Goal: Task Accomplishment & Management: Use online tool/utility

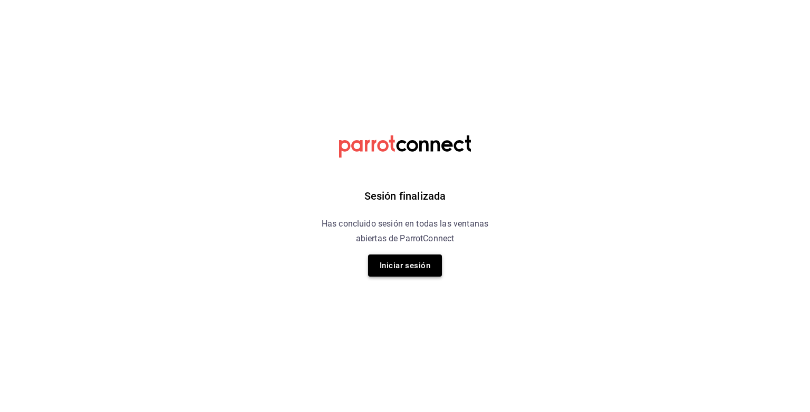
click at [429, 259] on button "Iniciar sesión" at bounding box center [405, 266] width 74 height 22
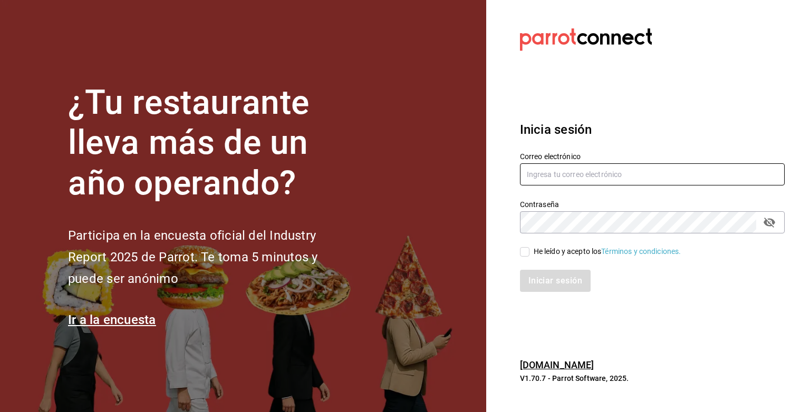
click at [585, 168] on input "text" at bounding box center [652, 174] width 265 height 22
type input "sistemas@casa-toho.com"
click at [525, 253] on input "He leído y acepto los Términos y condiciones." at bounding box center [524, 251] width 9 height 9
checkbox input "true"
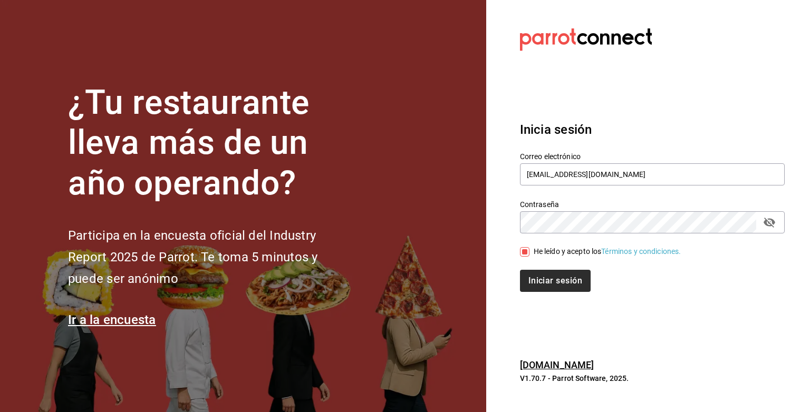
drag, startPoint x: 532, startPoint y: 269, endPoint x: 532, endPoint y: 277, distance: 7.9
click at [532, 277] on div "Iniciar sesión" at bounding box center [645, 274] width 277 height 35
click at [532, 277] on button "Iniciar sesión" at bounding box center [556, 281] width 72 height 22
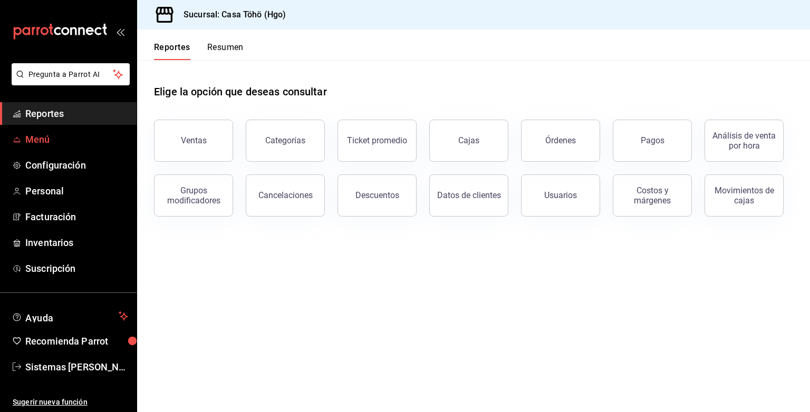
click at [41, 142] on span "Menú" at bounding box center [76, 139] width 103 height 14
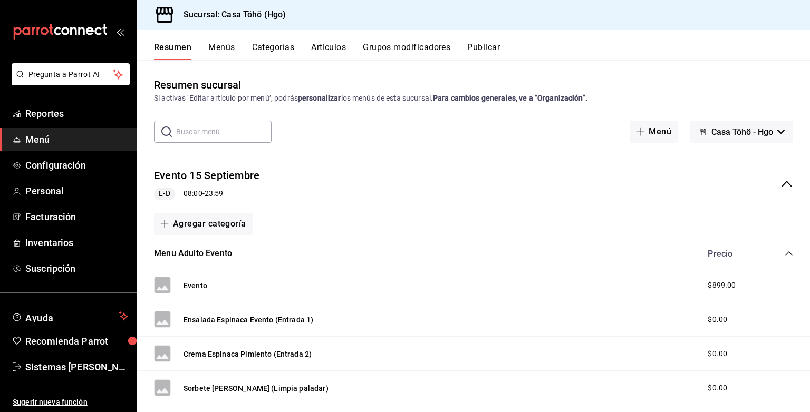
click at [330, 52] on button "Artículos" at bounding box center [328, 51] width 35 height 18
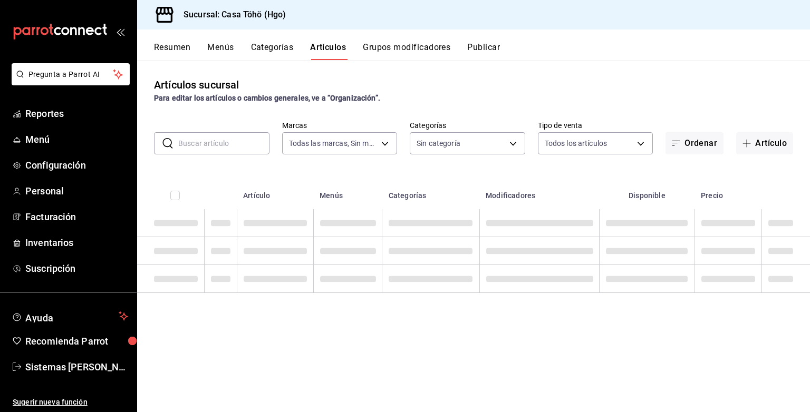
type input "3863094e-80de-4485-9a79-27000a153f73"
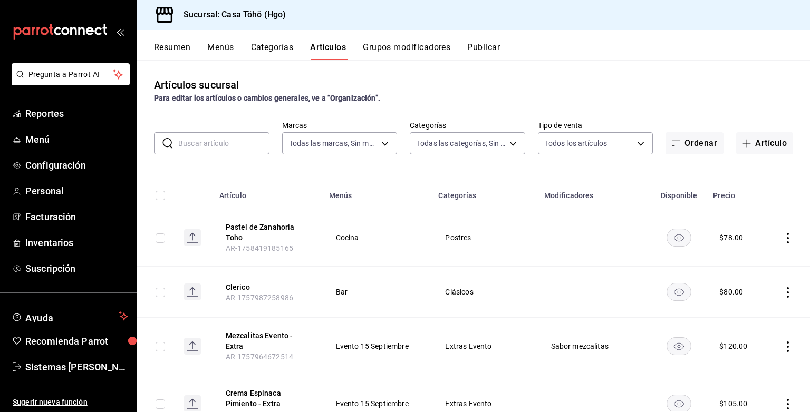
type input "f55d2509-e018-40c6-ba97-2e2a1e1b2f2b,ac434a00-406e-4a06-846b-b966a8316a97,36c98…"
click at [749, 156] on div "Artículos sucursal Para editar los artículos o cambios generales, ve a “Organiz…" at bounding box center [473, 236] width 673 height 352
click at [762, 133] on button "Artículo" at bounding box center [764, 143] width 57 height 22
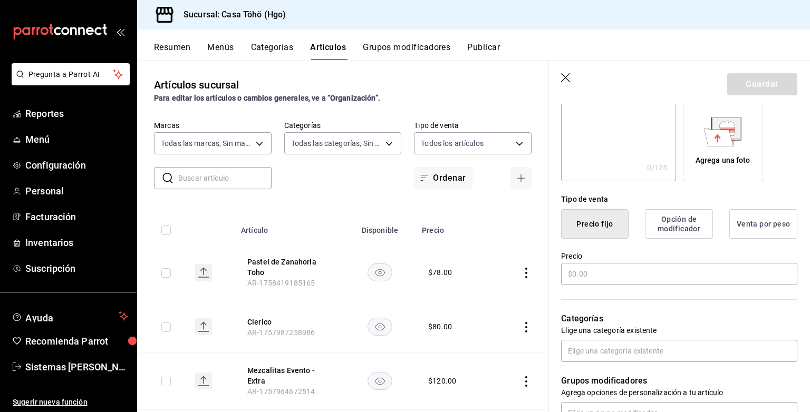
scroll to position [178, 0]
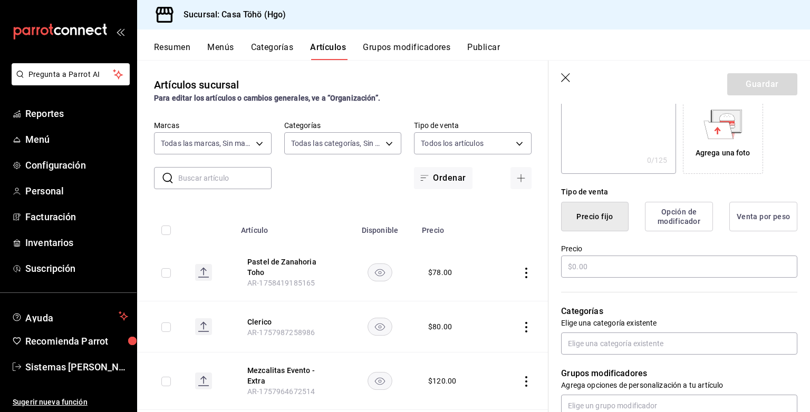
type input "Descorche"
click at [619, 255] on div "Precio" at bounding box center [679, 261] width 236 height 35
click at [614, 259] on input "text" at bounding box center [679, 267] width 236 height 22
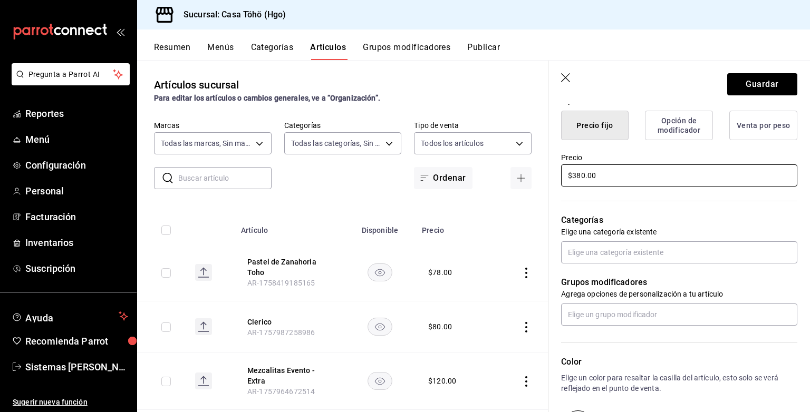
scroll to position [276, 0]
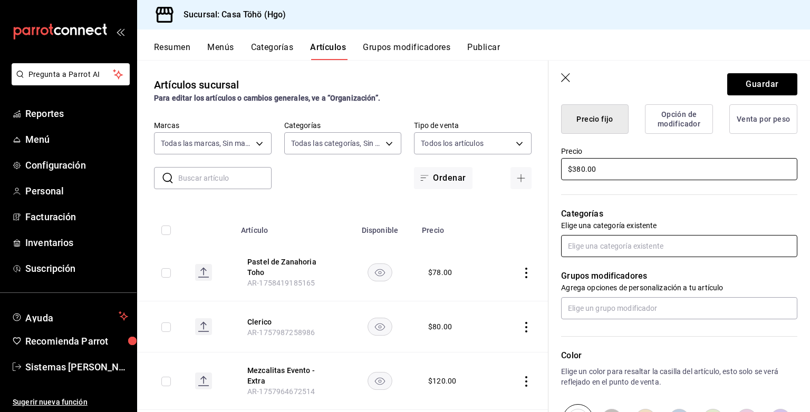
type input "$380.00"
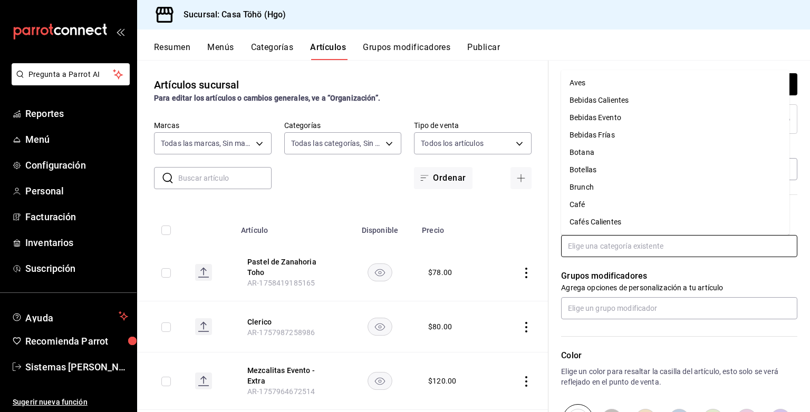
click at [623, 242] on input "text" at bounding box center [679, 246] width 236 height 22
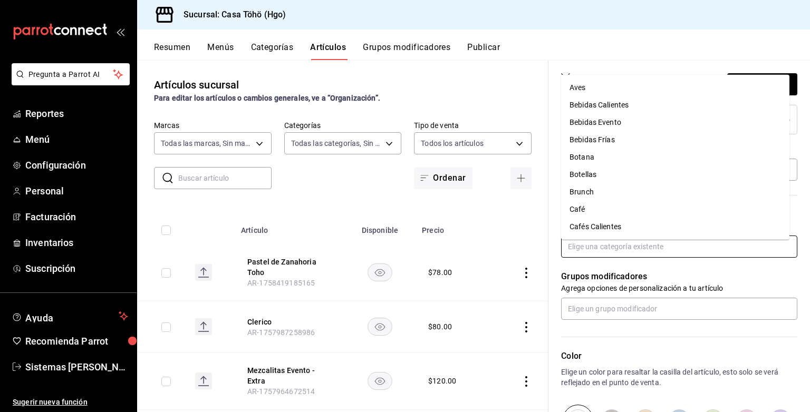
scroll to position [270, 0]
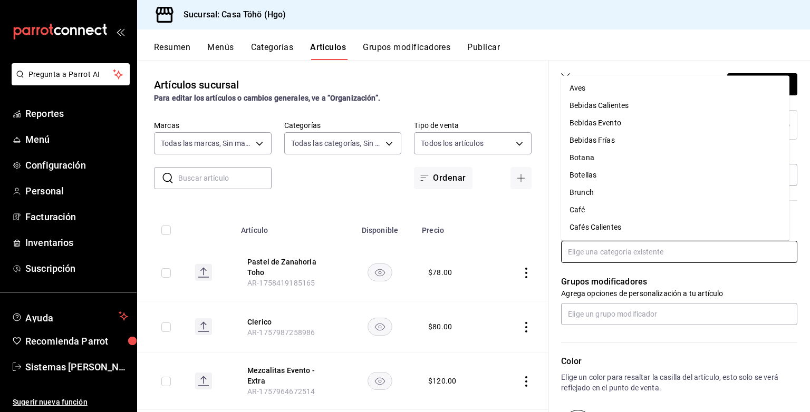
click at [630, 167] on li "Botellas" at bounding box center [675, 175] width 228 height 17
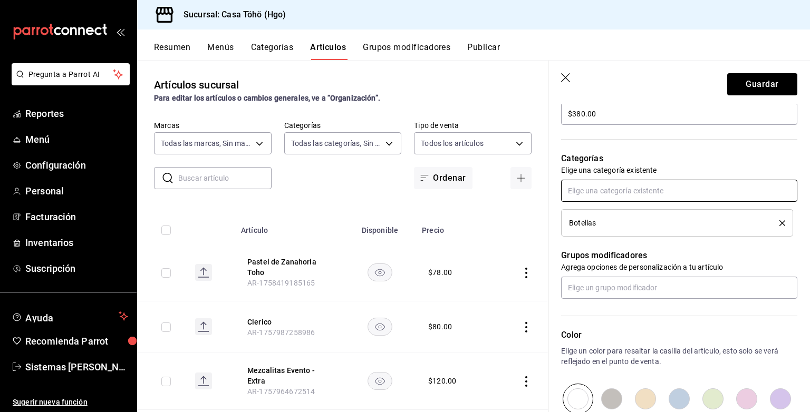
scroll to position [377, 0]
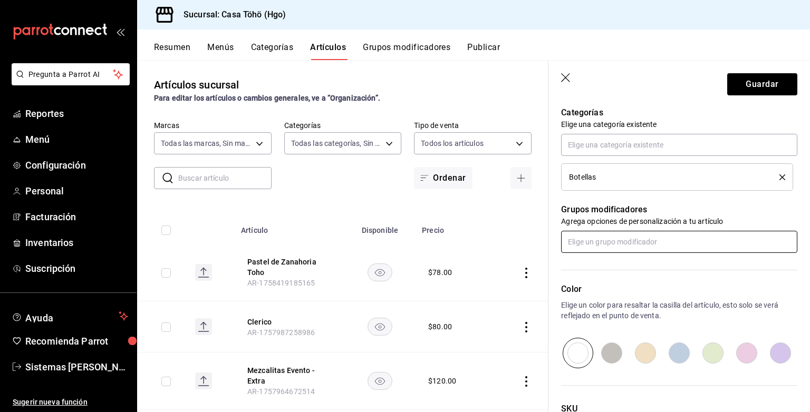
click at [612, 243] on input "text" at bounding box center [679, 242] width 236 height 22
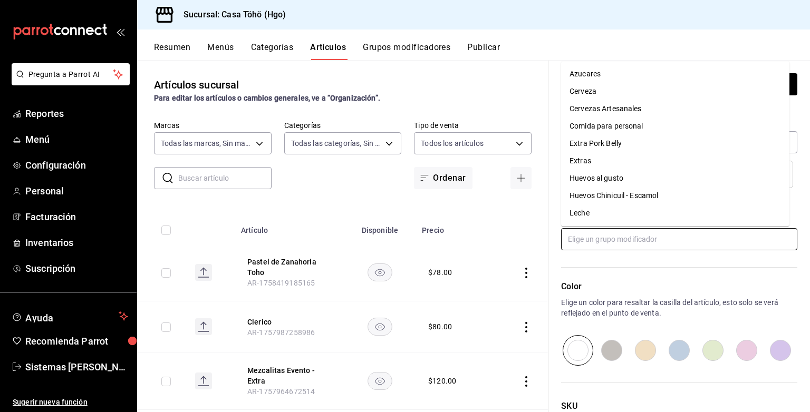
scroll to position [381, 0]
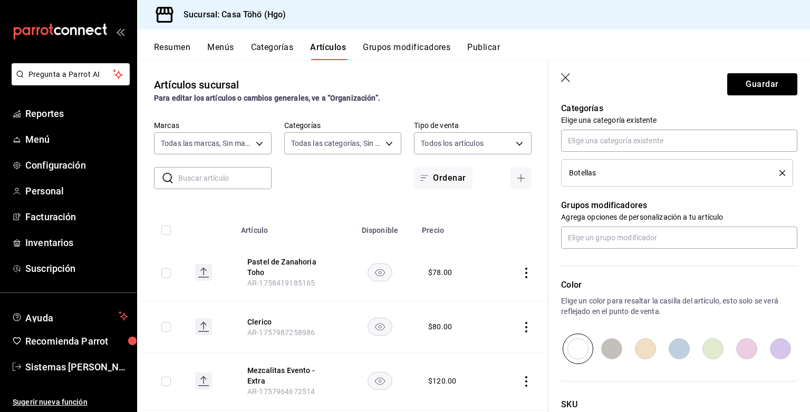
click at [648, 272] on div "Color Elige un color para resaltar la casilla del artículo, esto solo se verá r…" at bounding box center [672, 306] width 249 height 115
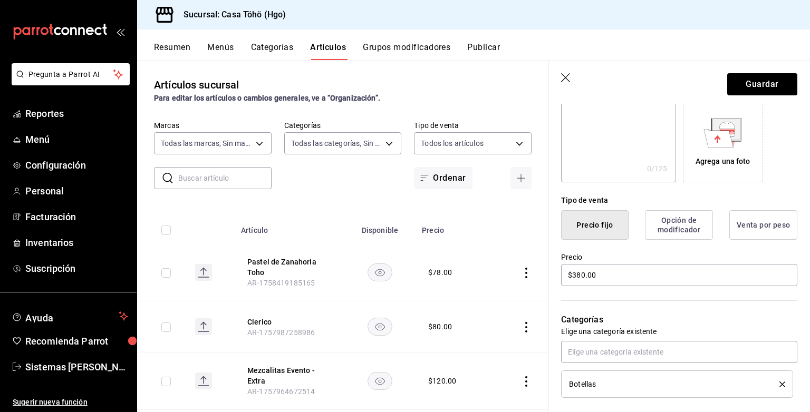
scroll to position [0, 0]
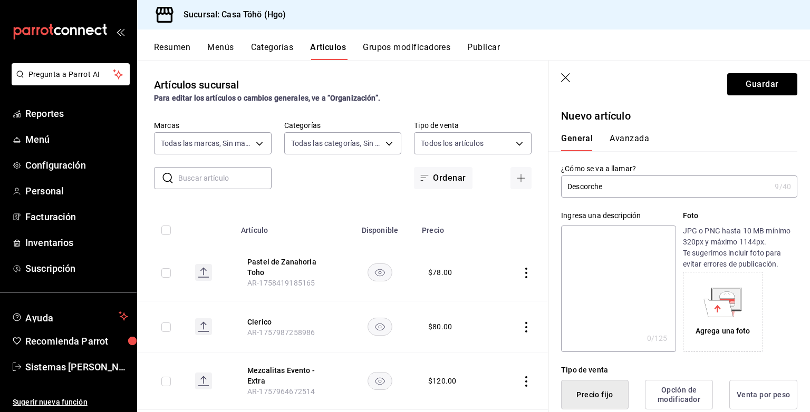
click at [614, 134] on button "Avanzada" at bounding box center [630, 142] width 40 height 18
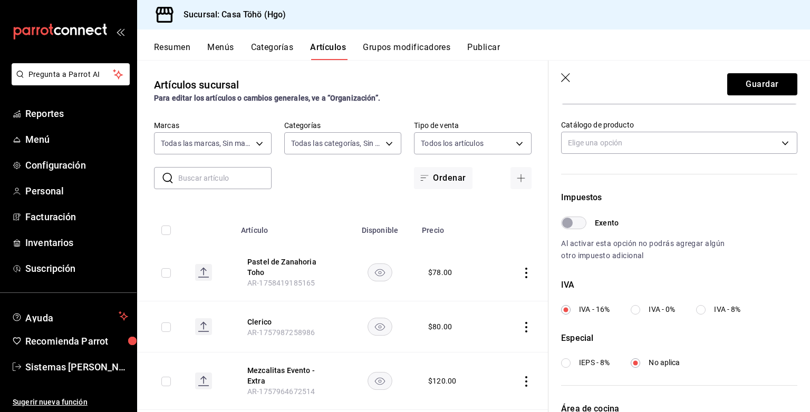
scroll to position [332, 0]
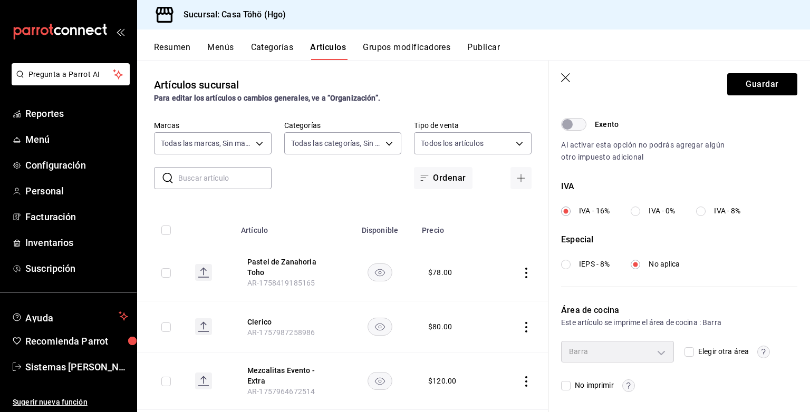
click at [570, 380] on label "No imprimir" at bounding box center [587, 385] width 52 height 11
click at [570, 381] on input "No imprimir" at bounding box center [565, 385] width 9 height 9
checkbox input "true"
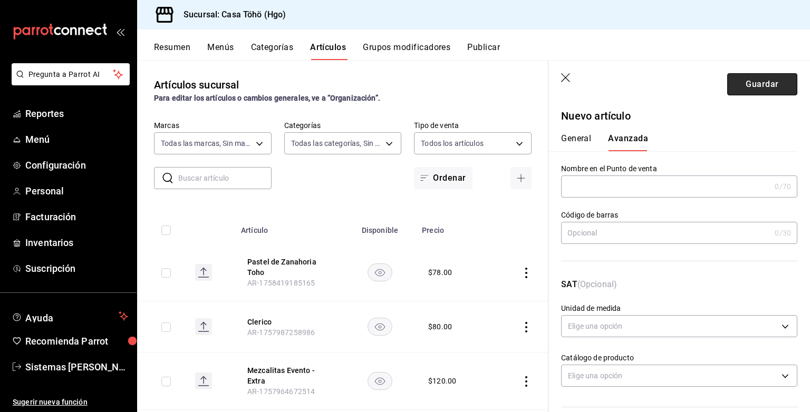
click at [734, 84] on button "Guardar" at bounding box center [762, 84] width 70 height 22
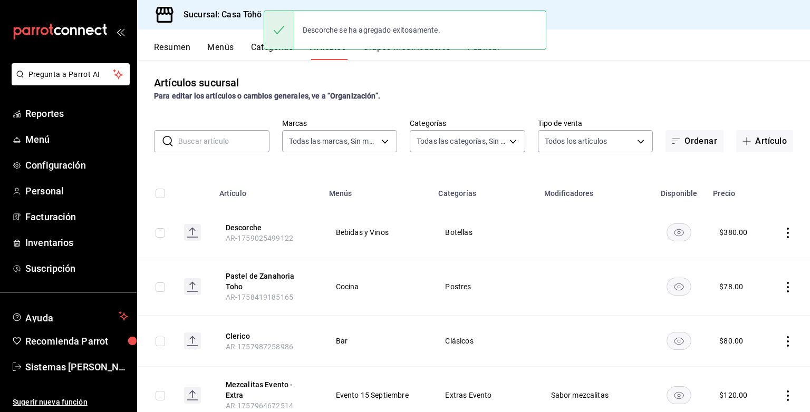
scroll to position [2, 0]
